Goal: Information Seeking & Learning: Learn about a topic

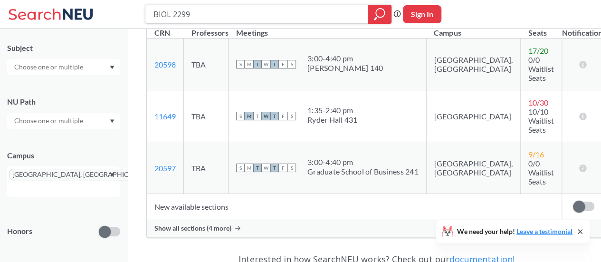
scroll to position [211, 0]
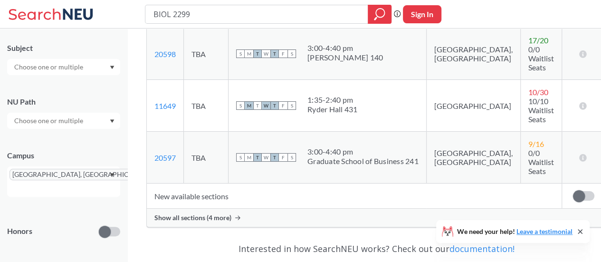
click at [202, 213] on span "Show all sections (4 more)" at bounding box center [192, 217] width 77 height 9
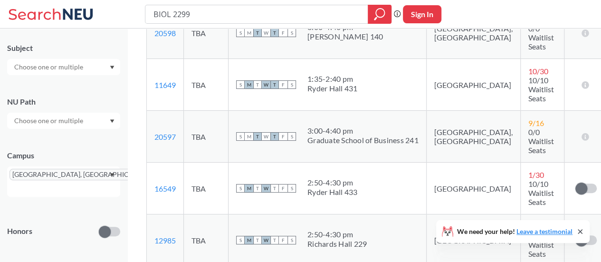
scroll to position [131, 0]
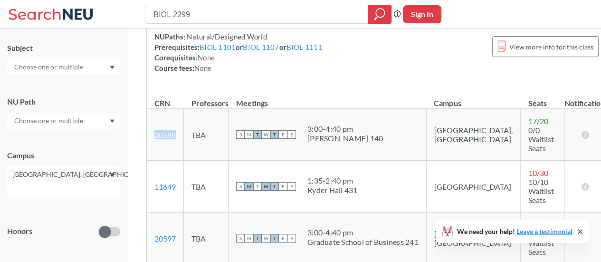
drag, startPoint x: 150, startPoint y: 126, endPoint x: 184, endPoint y: 136, distance: 35.3
click at [184, 136] on td "20598 View this section on Banner." at bounding box center [165, 135] width 37 height 52
copy link "20598"
click at [149, 124] on td "20598 View this section on Banner." at bounding box center [165, 135] width 37 height 52
drag, startPoint x: 152, startPoint y: 129, endPoint x: 178, endPoint y: 129, distance: 25.6
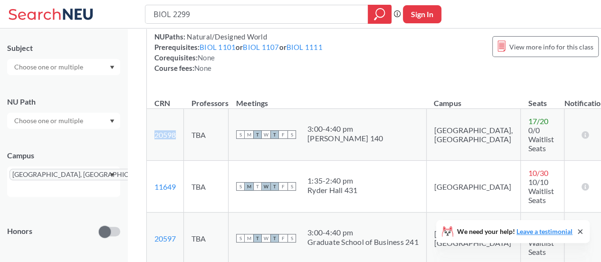
click at [178, 129] on td "20598 View this section on Banner." at bounding box center [165, 135] width 37 height 52
click at [163, 132] on link "20598" at bounding box center [164, 134] width 21 height 9
click at [178, 123] on td "20598 View this section on Banner." at bounding box center [165, 135] width 37 height 52
drag, startPoint x: 150, startPoint y: 132, endPoint x: 177, endPoint y: 133, distance: 26.7
click at [177, 133] on td "20598 View this section on Banner." at bounding box center [165, 135] width 37 height 52
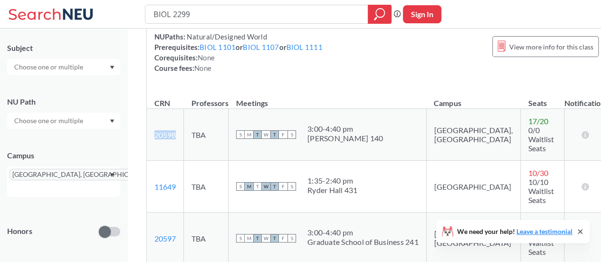
copy link "20598"
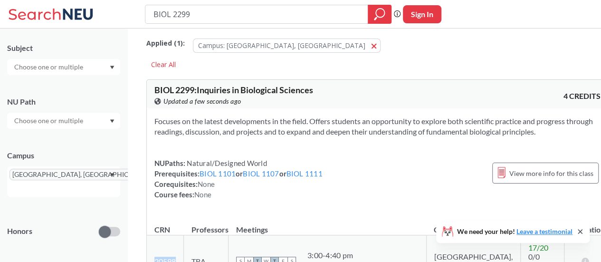
scroll to position [0, 0]
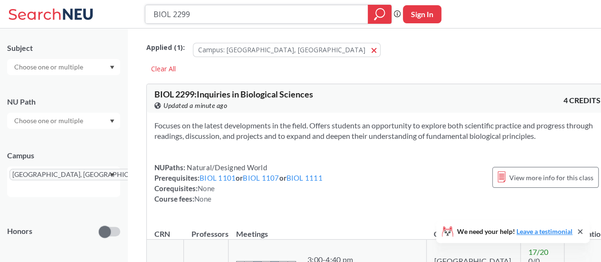
drag, startPoint x: 213, startPoint y: 9, endPoint x: 120, endPoint y: 8, distance: 93.1
click at [120, 8] on div "BIOL 2299 Phrase search guarantees the exact search appears in the results. Ex.…" at bounding box center [300, 14] width 601 height 28
paste input "1149. Biology of Human Reproduction. (4 Hours) Studies sexual and reproductive …"
type input "BIOL 1149. Biology of Human Reproduction. (4 Hours) Studies sexual and reproduc…"
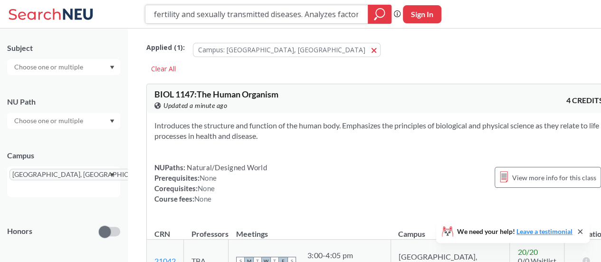
scroll to position [0, 1237]
drag, startPoint x: 191, startPoint y: 16, endPoint x: 435, endPoint y: 15, distance: 244.1
click at [435, 15] on div "BIOL 1149. Biology of Human Reproduction. (4 Hours) Studies sexual and reproduc…" at bounding box center [300, 14] width 601 height 28
type input "BIOL 1149."
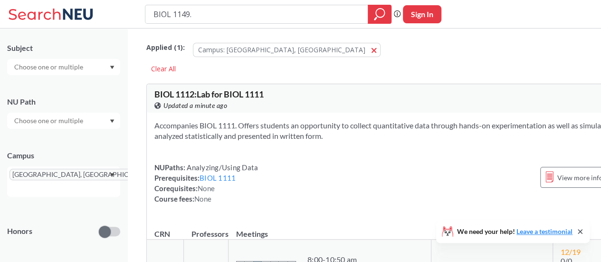
type input "BIOL 1149"
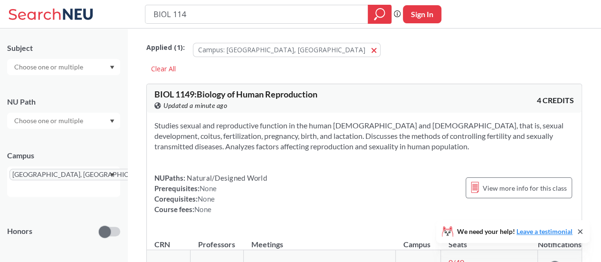
type input "BIOL 1147"
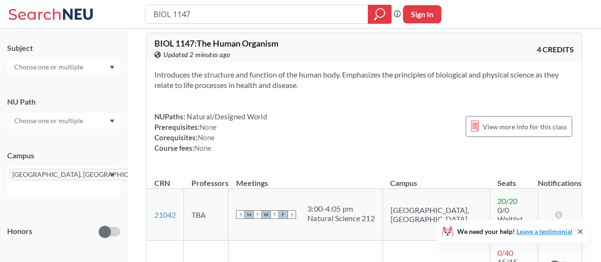
scroll to position [27, 0]
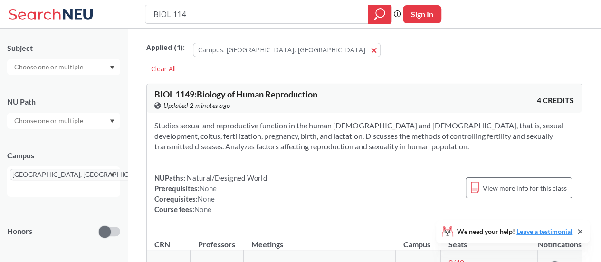
type input "BIOL 1148"
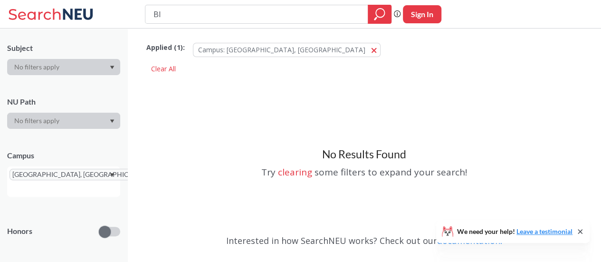
type input "B"
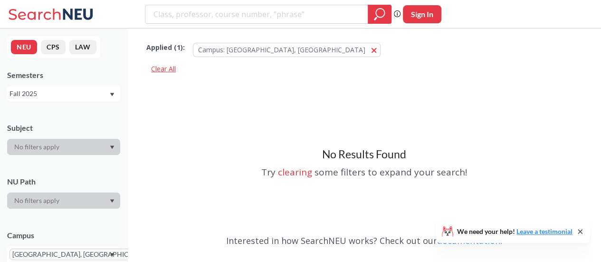
click at [168, 65] on div "Clear All" at bounding box center [163, 69] width 34 height 14
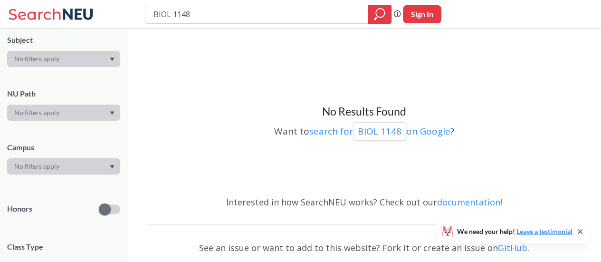
scroll to position [88, 0]
click at [71, 164] on div at bounding box center [63, 166] width 113 height 16
click at [104, 168] on div at bounding box center [63, 166] width 113 height 16
click at [218, 20] on input "BIOL 1148" at bounding box center [256, 14] width 208 height 16
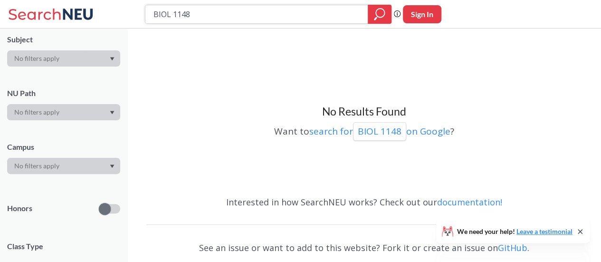
drag, startPoint x: 218, startPoint y: 20, endPoint x: 114, endPoint y: 17, distance: 104.1
click at [114, 17] on div "BIOL 1148 Phrase search guarantees the exact search appears in the results. Ex.…" at bounding box center [300, 14] width 601 height 28
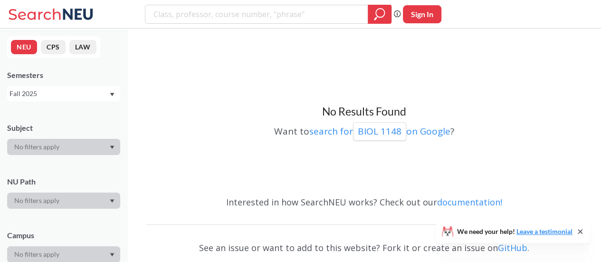
click at [100, 142] on div at bounding box center [63, 147] width 113 height 16
click at [65, 9] on icon at bounding box center [78, 14] width 30 height 11
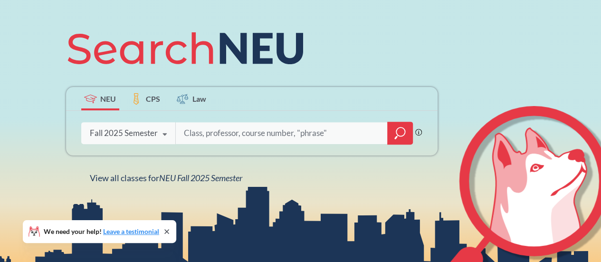
scroll to position [119, 0]
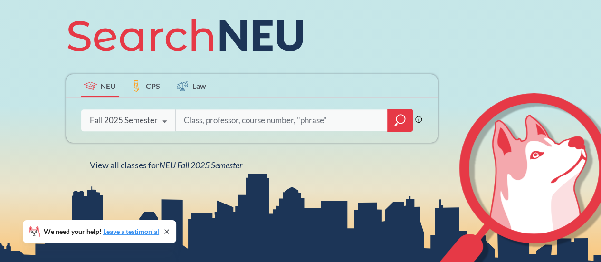
click at [226, 123] on input "search" at bounding box center [282, 120] width 198 height 20
type input "biology"
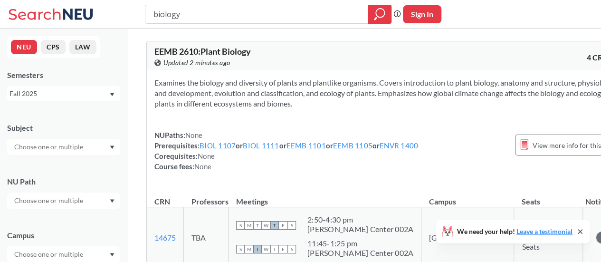
drag, startPoint x: 221, startPoint y: 16, endPoint x: 119, endPoint y: 24, distance: 102.5
click at [119, 24] on div "biology Phrase search guarantees the exact search appears in the results. Ex. I…" at bounding box center [300, 14] width 601 height 28
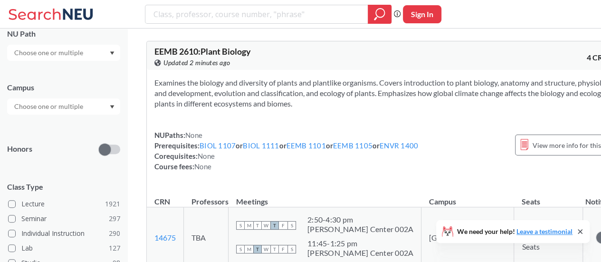
scroll to position [151, 0]
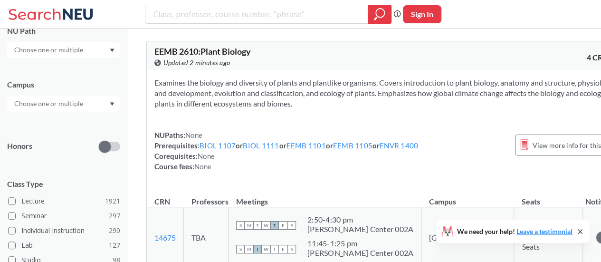
click at [101, 106] on div at bounding box center [63, 103] width 113 height 16
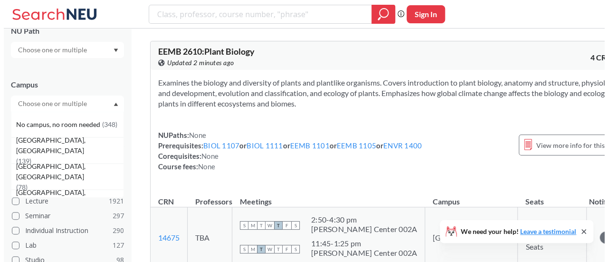
scroll to position [53, 0]
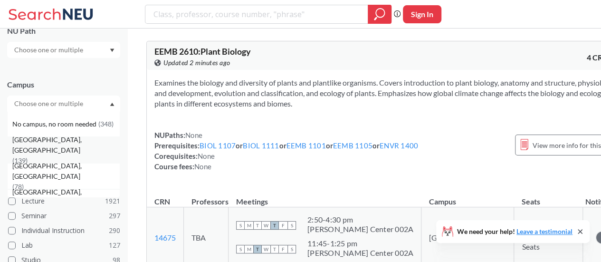
click at [66, 151] on div "Oakland, CA ( 139 )" at bounding box center [65, 149] width 107 height 31
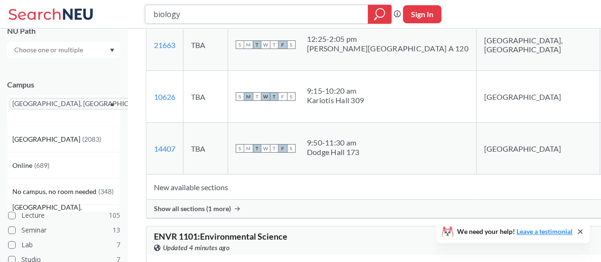
scroll to position [1423, 0]
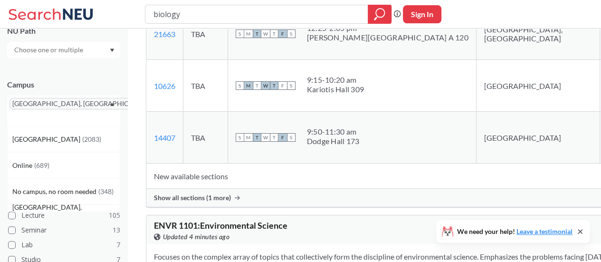
click at [224, 193] on span "Show all sections (1 more)" at bounding box center [192, 197] width 77 height 9
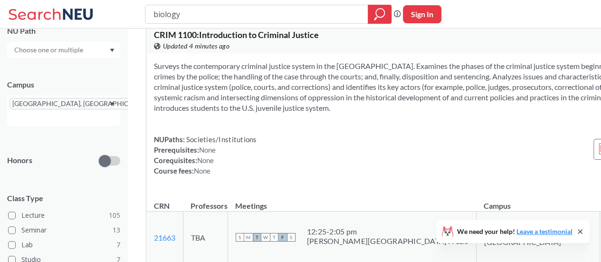
scroll to position [1219, 0]
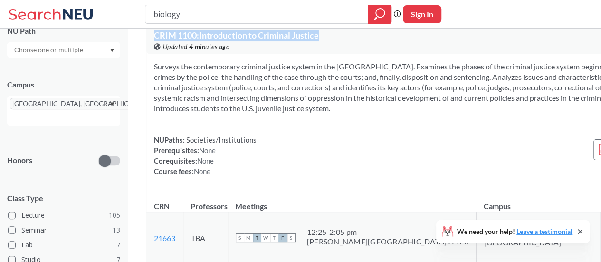
drag, startPoint x: 154, startPoint y: 67, endPoint x: 325, endPoint y: 71, distance: 171.5
click at [325, 52] on div "CRIM 1100 : Introduction to Criminal Justice View this course on Banner. Update…" at bounding box center [291, 41] width 274 height 21
copy span "CRIM 1100 : Introduction to Criminal Justice"
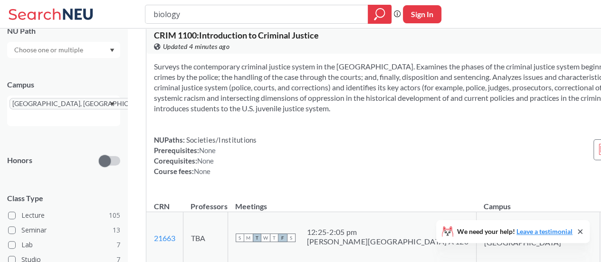
click at [151, 131] on div "Surveys the contemporary criminal justice system in the United States. Examines…" at bounding box center [427, 123] width 563 height 138
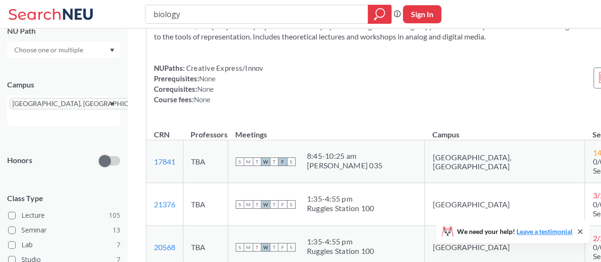
scroll to position [4268, 0]
drag, startPoint x: 224, startPoint y: 19, endPoint x: 105, endPoint y: 28, distance: 118.6
click at [105, 28] on div "biology Phrase search guarantees the exact search appears in the results. Ex. I…" at bounding box center [300, 14] width 601 height 28
type input "philosophy"
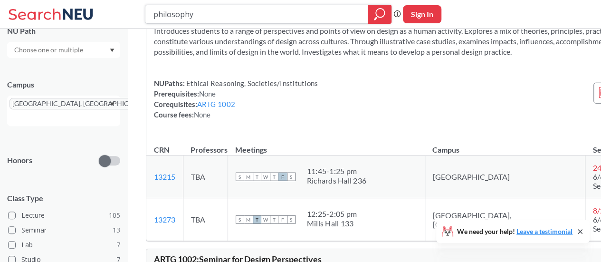
scroll to position [1056, 0]
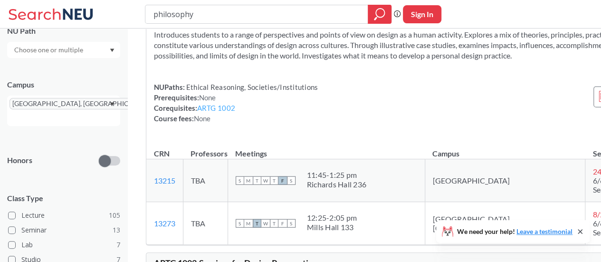
click at [219, 112] on link "ARTG 1002" at bounding box center [216, 108] width 38 height 9
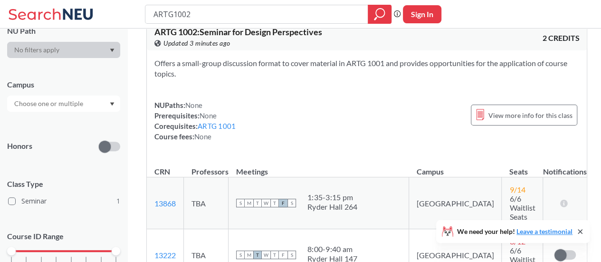
scroll to position [20, 0]
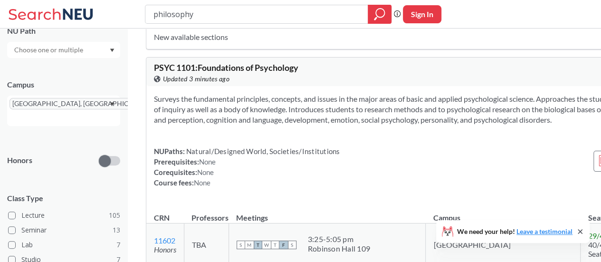
scroll to position [2544, 0]
type input "phil"
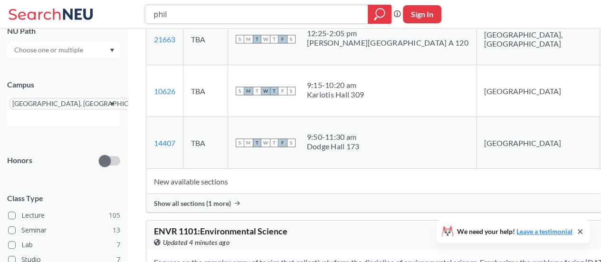
scroll to position [2512, 0]
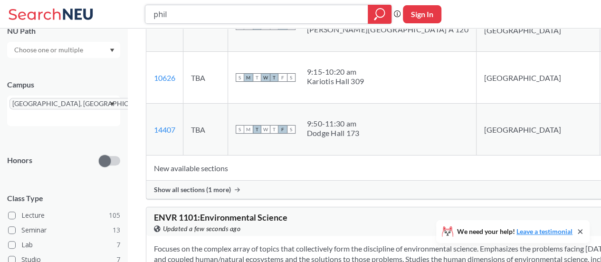
drag, startPoint x: 203, startPoint y: 7, endPoint x: 100, endPoint y: 22, distance: 104.6
click at [100, 22] on div "phil Phrase search guarantees the exact search appears in the results. Ex. If y…" at bounding box center [300, 14] width 601 height 28
type input "inmi 1877"
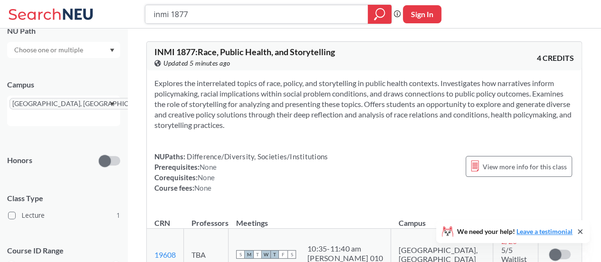
scroll to position [50, 0]
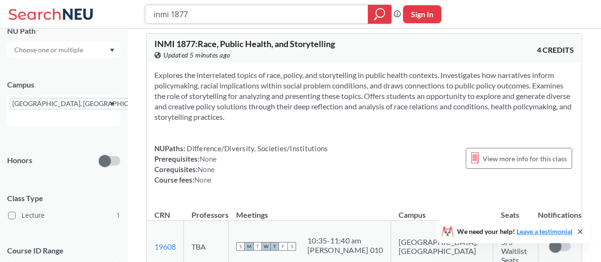
drag, startPoint x: 206, startPoint y: 19, endPoint x: 113, endPoint y: 26, distance: 92.8
click at [113, 26] on div "inmi 1877 Phrase search guarantees the exact search appears in the results. Ex.…" at bounding box center [300, 14] width 601 height 28
type input "CHEM"
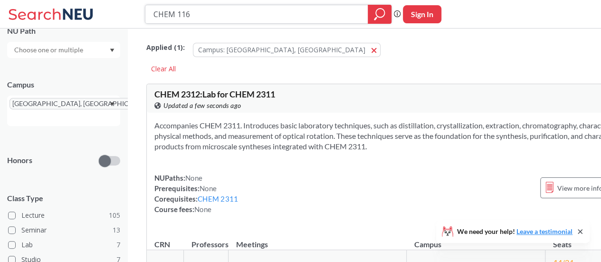
type input "CHEM 1161"
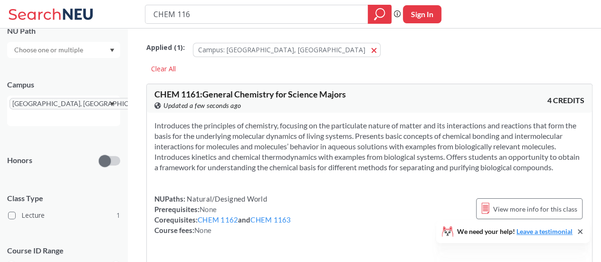
type input "CHEM 1162"
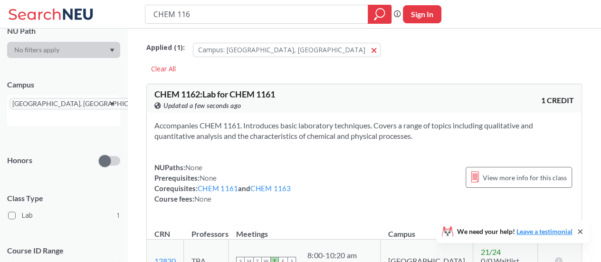
type input "CHEM 1163"
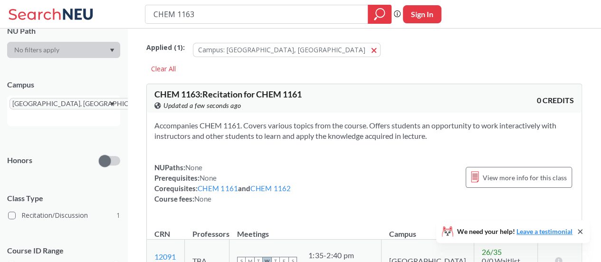
drag, startPoint x: 219, startPoint y: 11, endPoint x: 94, endPoint y: 26, distance: 125.8
click at [94, 26] on div "CHEM 1163 Phrase search guarantees the exact search appears in the results. Ex.…" at bounding box center [300, 14] width 601 height 28
type input "BIOL 2299"
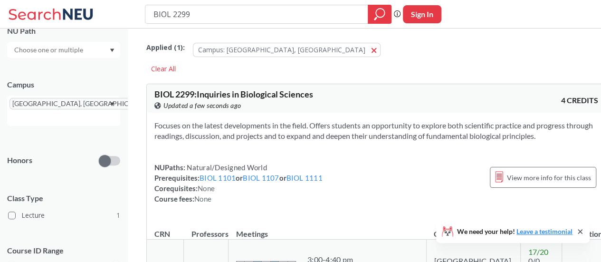
drag, startPoint x: 188, startPoint y: 16, endPoint x: 112, endPoint y: 23, distance: 76.8
click at [112, 23] on div "BIOL 2299 Phrase search guarantees the exact search appears in the results. Ex.…" at bounding box center [300, 14] width 601 height 28
type input "art"
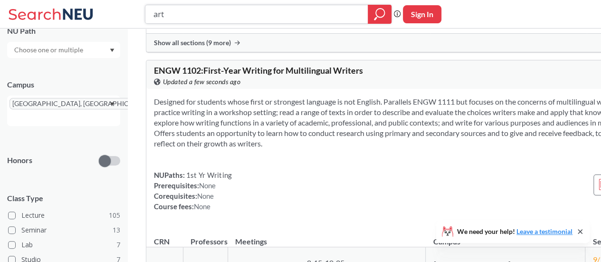
scroll to position [3138, 0]
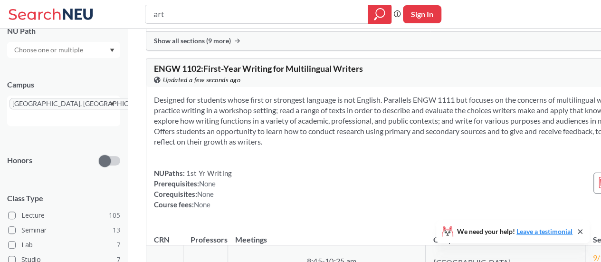
click at [221, 45] on span "Show all sections (9 more)" at bounding box center [192, 41] width 77 height 9
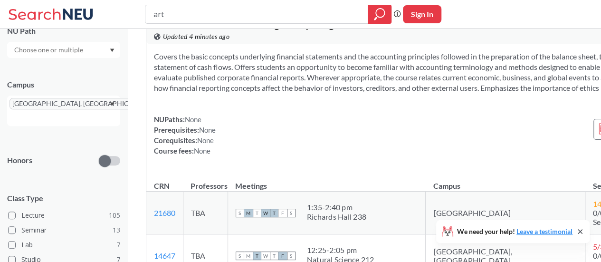
scroll to position [11917, 0]
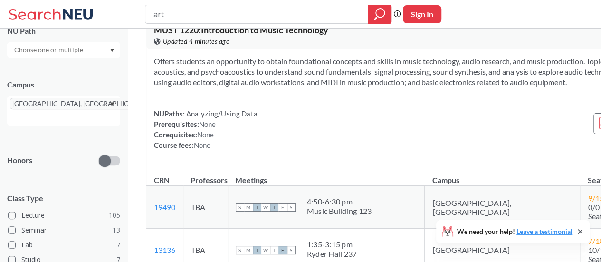
scroll to position [13683, 0]
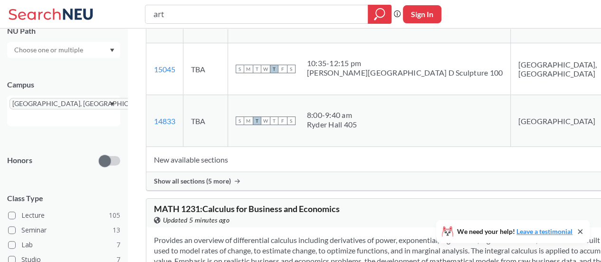
scroll to position [14739, 0]
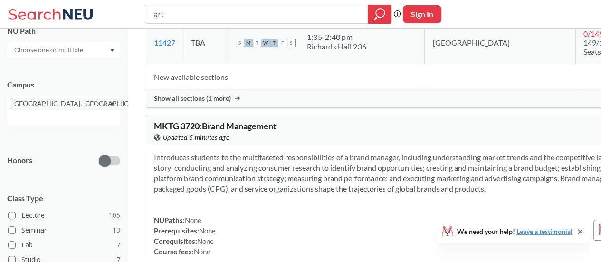
scroll to position [27669, 0]
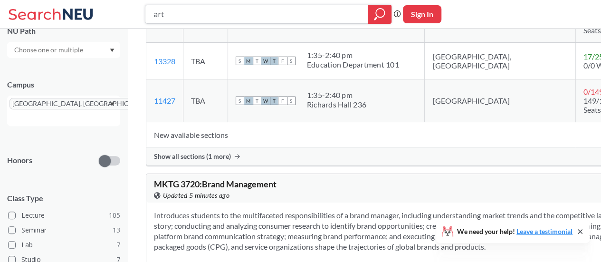
drag, startPoint x: 175, startPoint y: 13, endPoint x: 61, endPoint y: 32, distance: 116.1
type input "ART"
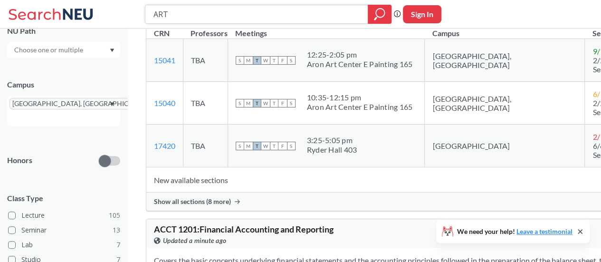
scroll to position [11328, 0]
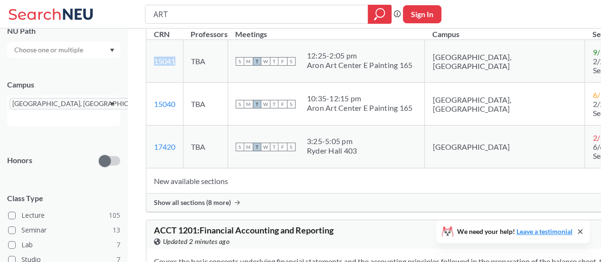
drag, startPoint x: 154, startPoint y: 209, endPoint x: 182, endPoint y: 209, distance: 28.5
click at [182, 83] on td "15041 View this section on Banner." at bounding box center [164, 61] width 37 height 43
copy link "15041"
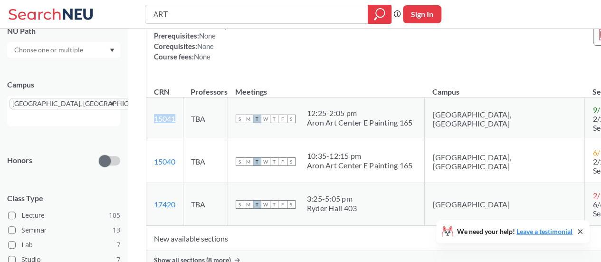
scroll to position [11270, 0]
drag, startPoint x: 153, startPoint y: 76, endPoint x: 312, endPoint y: 67, distance: 158.9
copy span "ARTF 1200 : Representational Drawing"
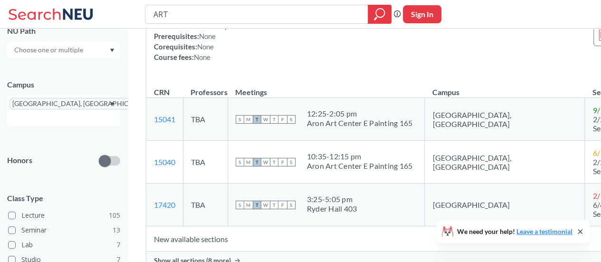
scroll to position [11419, 0]
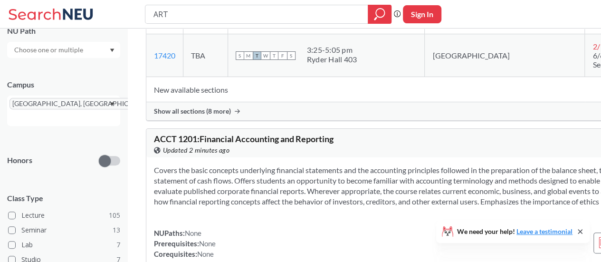
drag, startPoint x: 306, startPoint y: 112, endPoint x: 364, endPoint y: 107, distance: 58.1
copy div "12:25 - 2:05 pm"
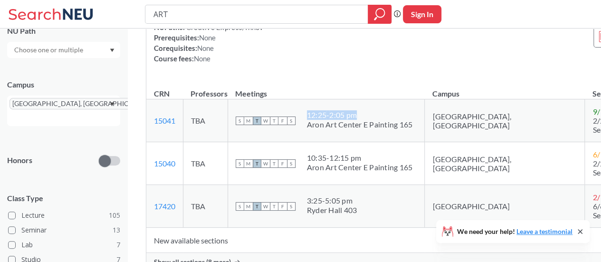
scroll to position [11267, 0]
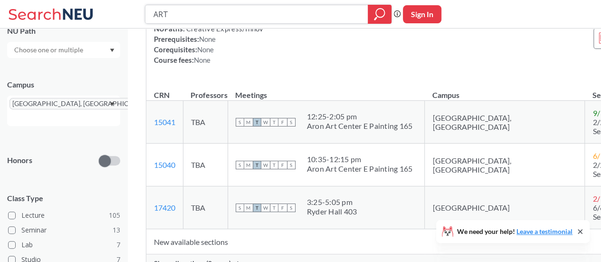
drag, startPoint x: 202, startPoint y: 8, endPoint x: 107, endPoint y: 16, distance: 95.3
click at [107, 16] on div "ART Phrase search guarantees the exact search appears in the results. Ex. If yo…" at bounding box center [300, 14] width 601 height 28
type input "psyc 1101"
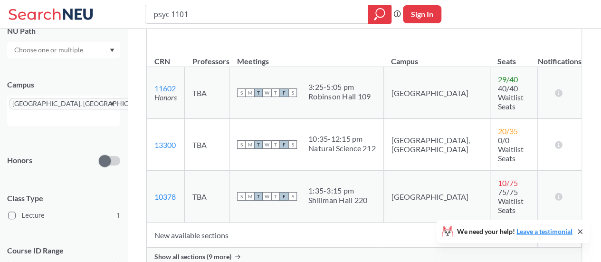
scroll to position [194, 0]
click at [230, 247] on div "Show all sections (9 more)" at bounding box center [364, 256] width 435 height 18
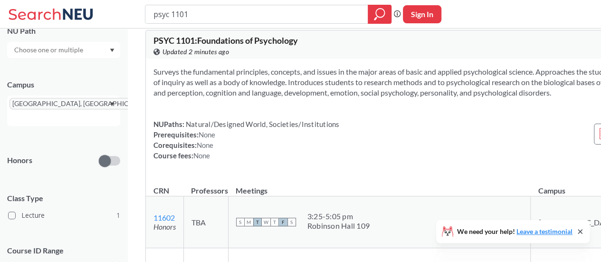
scroll to position [0, 0]
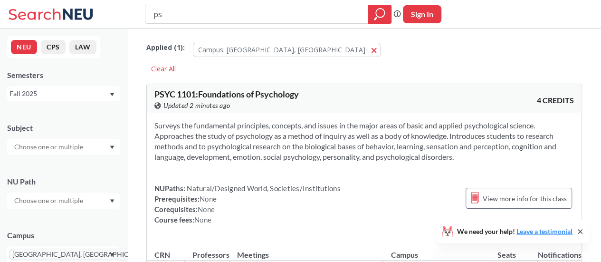
type input "p"
type input "ARTF 1200\"
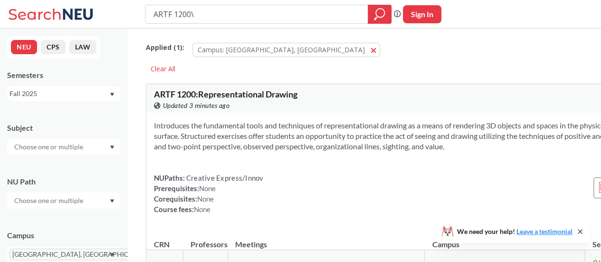
type input "ARTF 1200"
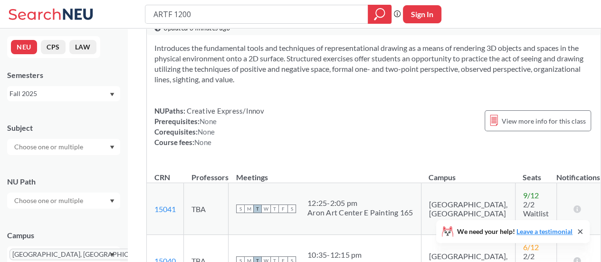
scroll to position [24, 0]
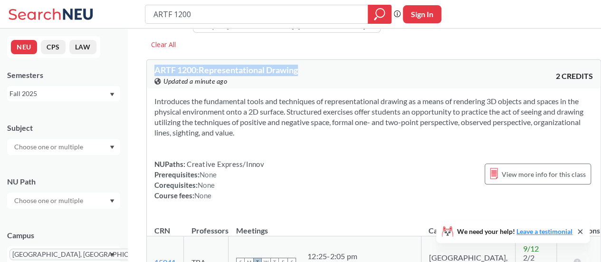
drag, startPoint x: 153, startPoint y: 71, endPoint x: 305, endPoint y: 61, distance: 152.7
click at [305, 61] on div "ARTF 1200 : Representational Drawing View this course on Banner. Updated a minu…" at bounding box center [374, 74] width 454 height 28
copy span "ARTF 1200 : Representational Drawing"
click at [303, 73] on div "ARTF 1200 : Representational Drawing View this course on Banner. Updated 2 minu…" at bounding box center [263, 76] width 219 height 21
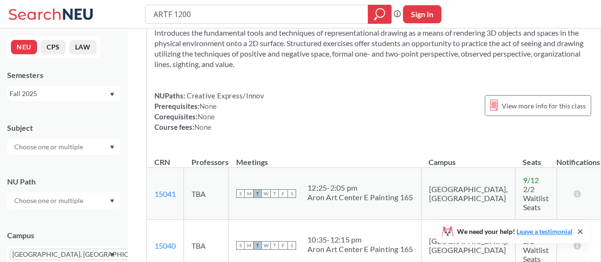
scroll to position [94, 0]
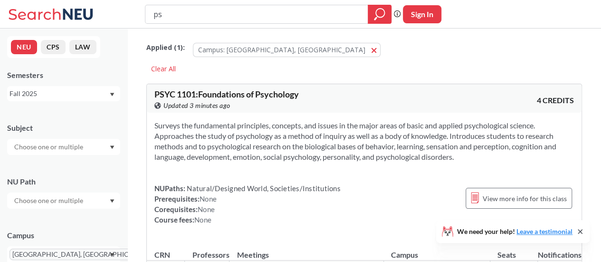
type input "p"
type input "BIOL 2299"
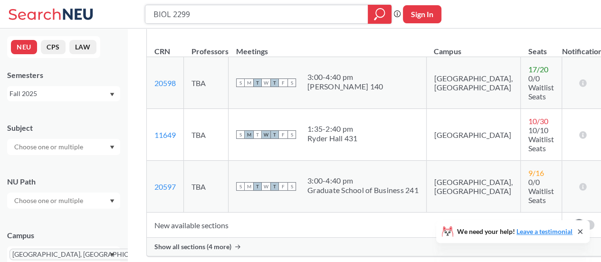
scroll to position [156, 0]
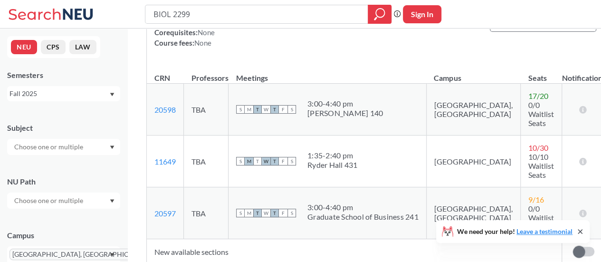
click at [331, 108] on div "[PERSON_NAME] 140" at bounding box center [345, 112] width 76 height 9
click at [173, 107] on link "20598" at bounding box center [164, 109] width 21 height 9
drag, startPoint x: 154, startPoint y: 106, endPoint x: 181, endPoint y: 108, distance: 27.6
click at [181, 108] on td "20598 View this section on Banner." at bounding box center [165, 110] width 37 height 52
copy link "20598"
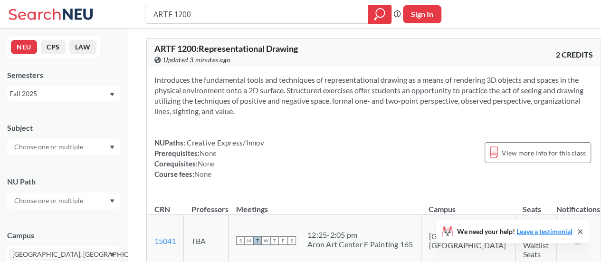
scroll to position [28, 0]
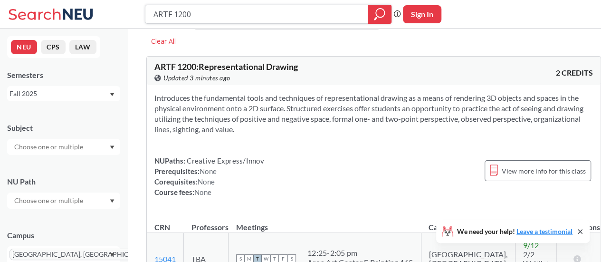
drag, startPoint x: 270, startPoint y: 14, endPoint x: 127, endPoint y: 19, distance: 142.6
click at [127, 19] on div "ARTF 1200 Phrase search guarantees the exact search appears in the results. Ex.…" at bounding box center [300, 14] width 601 height 28
type input "psyc"
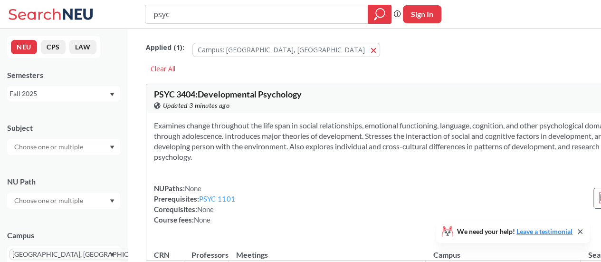
click at [219, 203] on link "PSYC 1101" at bounding box center [217, 198] width 36 height 9
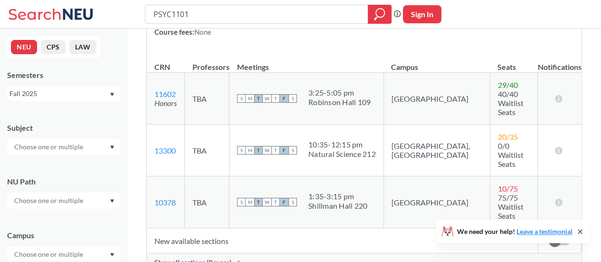
scroll to position [145, 0]
click at [555, 234] on span at bounding box center [555, 240] width 12 height 12
click at [549, 235] on input "checkbox" at bounding box center [549, 235] width 0 height 0
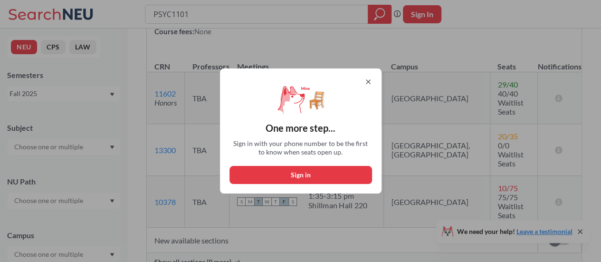
click at [312, 173] on button "Sign in" at bounding box center [300, 175] width 142 height 18
select select "US"
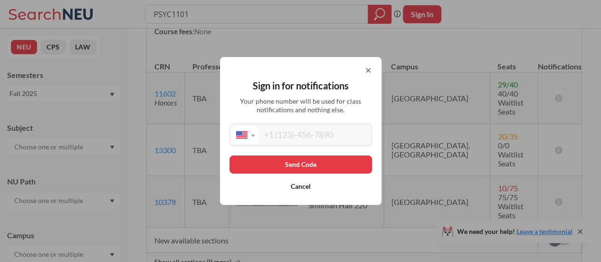
click at [297, 189] on button "Cancel" at bounding box center [300, 186] width 142 height 18
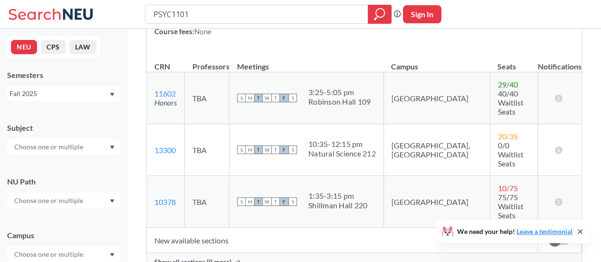
click at [209, 257] on span "Show all sections (9 more)" at bounding box center [192, 261] width 77 height 9
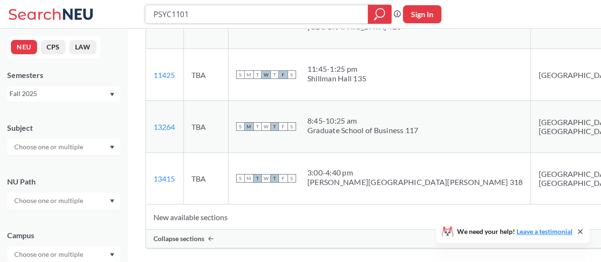
scroll to position [621, 0]
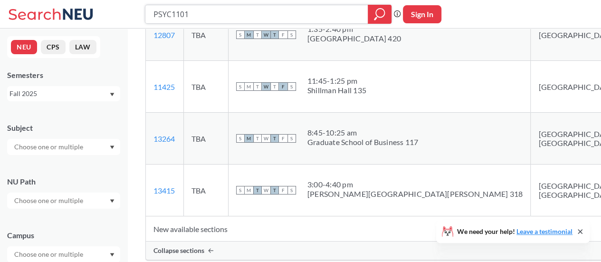
drag, startPoint x: 253, startPoint y: 7, endPoint x: 108, endPoint y: 3, distance: 144.4
click at [108, 3] on div "PSYC1101 Phrase search guarantees the exact search appears in the results. Ex. …" at bounding box center [300, 14] width 601 height 28
type input "ARTF"
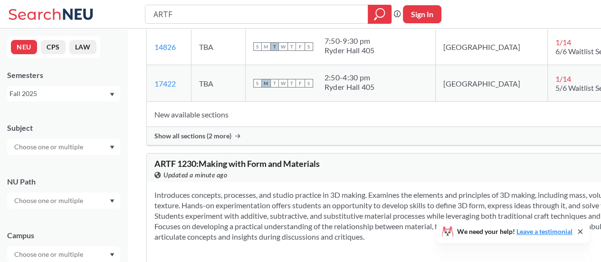
scroll to position [205, 0]
click at [231, 139] on div "Show all sections (2 more)" at bounding box center [419, 135] width 544 height 18
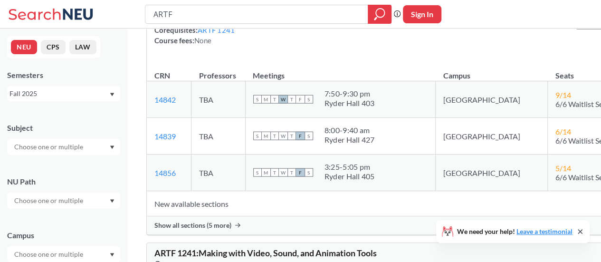
scroll to position [1196, 0]
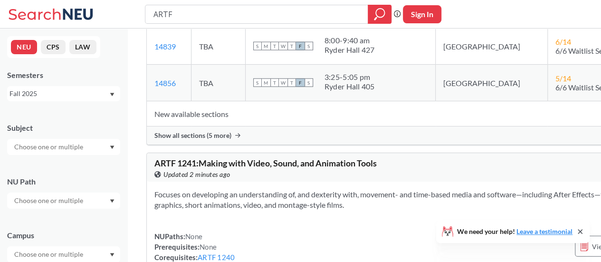
click at [235, 138] on icon at bounding box center [237, 135] width 5 height 5
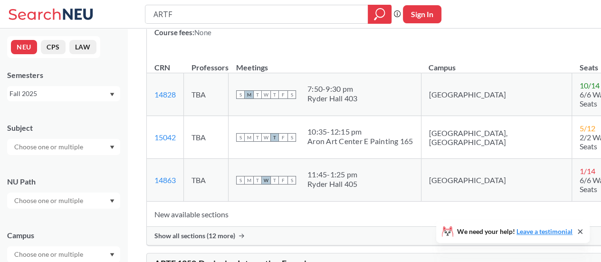
scroll to position [2587, 0]
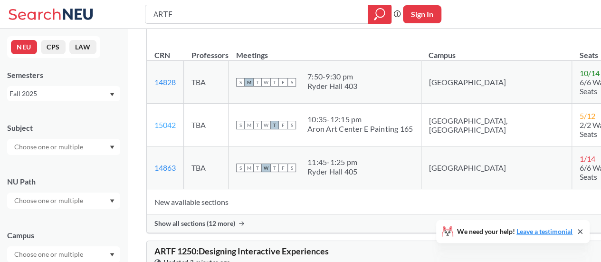
click at [161, 129] on link "15042" at bounding box center [164, 124] width 21 height 9
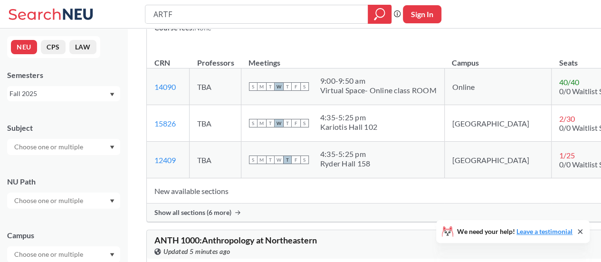
scroll to position [8585, 0]
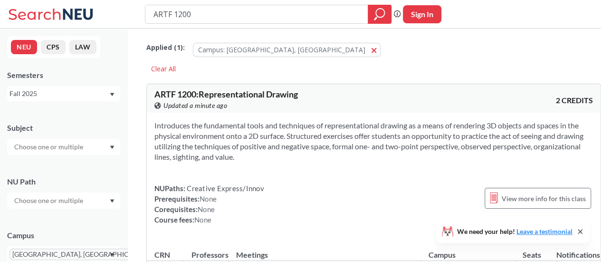
drag, startPoint x: 230, startPoint y: 19, endPoint x: 110, endPoint y: 26, distance: 120.9
click at [110, 26] on div "ARTF 1200 Phrase search guarantees the exact search appears in the results. Ex.…" at bounding box center [300, 14] width 601 height 28
type input "CHEM 1162"
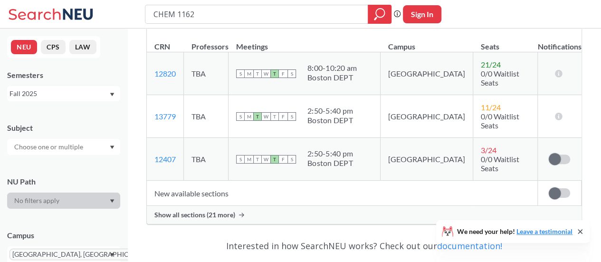
scroll to position [189, 0]
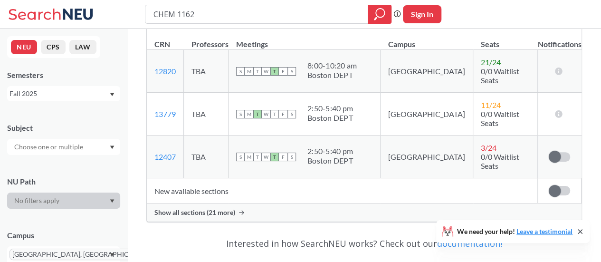
click at [228, 208] on span "Show all sections (21 more)" at bounding box center [194, 212] width 81 height 9
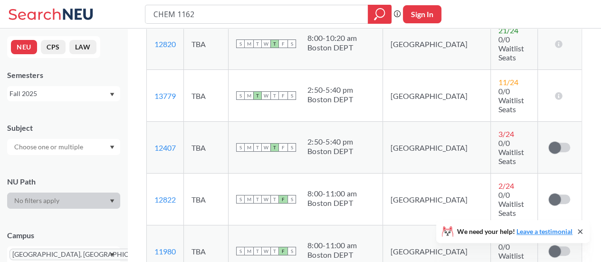
scroll to position [158, 0]
